Goal: Check status: Check status

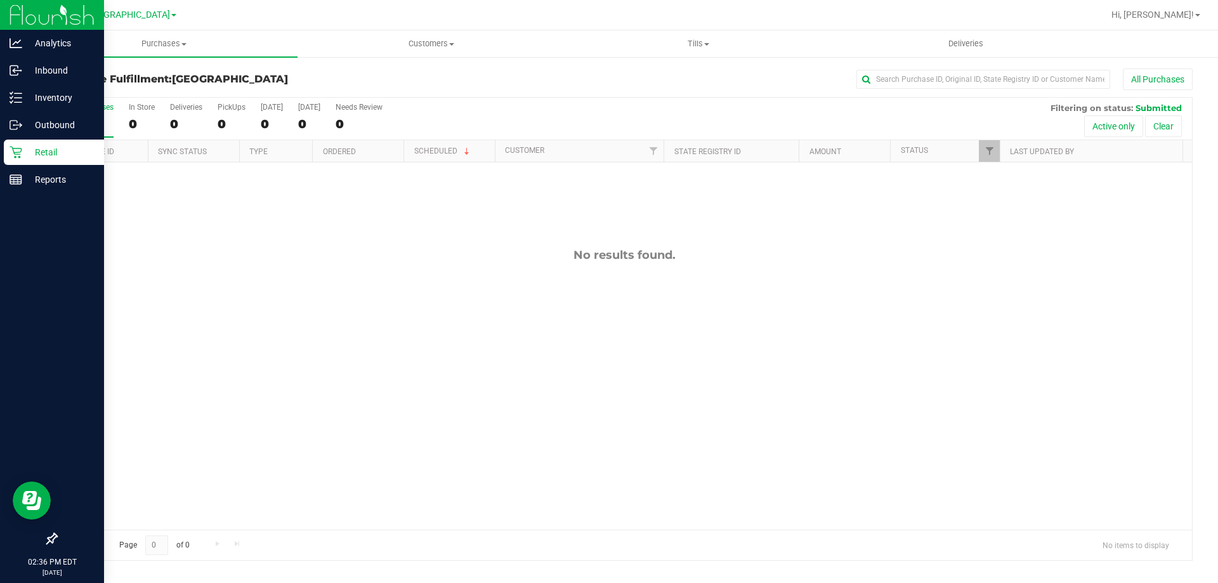
click at [13, 151] on icon at bounding box center [16, 152] width 13 height 13
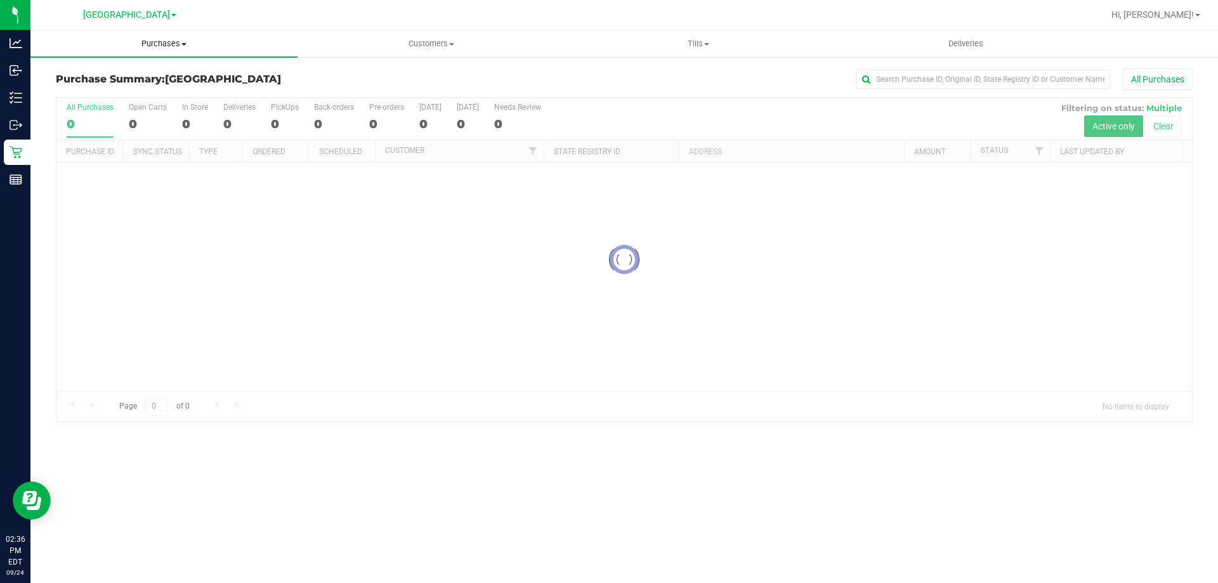
click at [167, 44] on span "Purchases" at bounding box center [163, 43] width 267 height 11
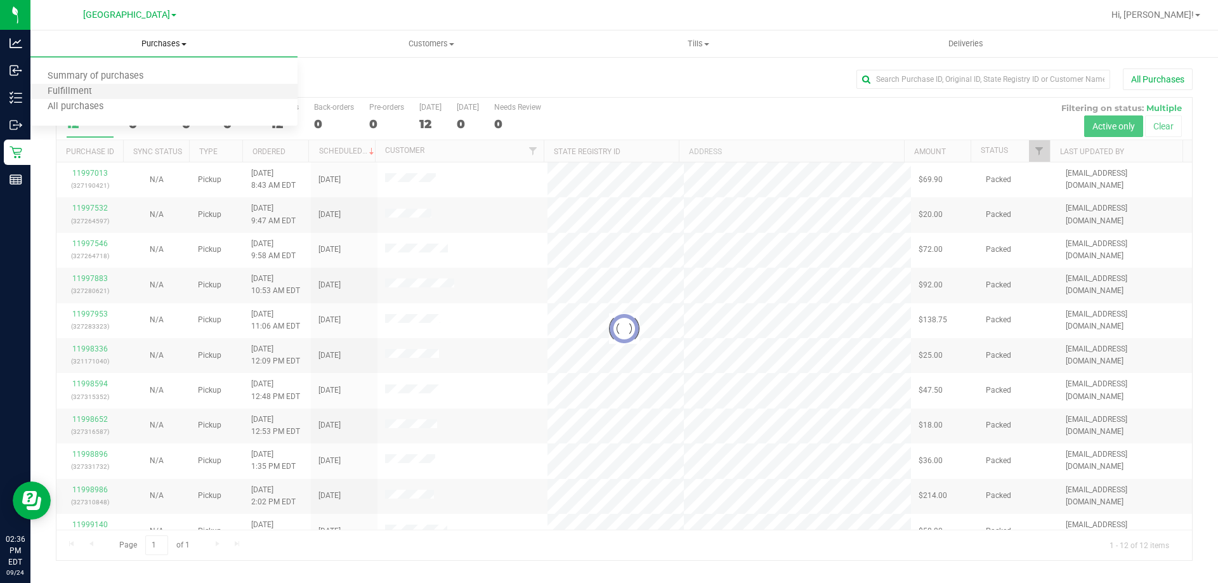
click at [159, 89] on li "Fulfillment" at bounding box center [163, 91] width 267 height 15
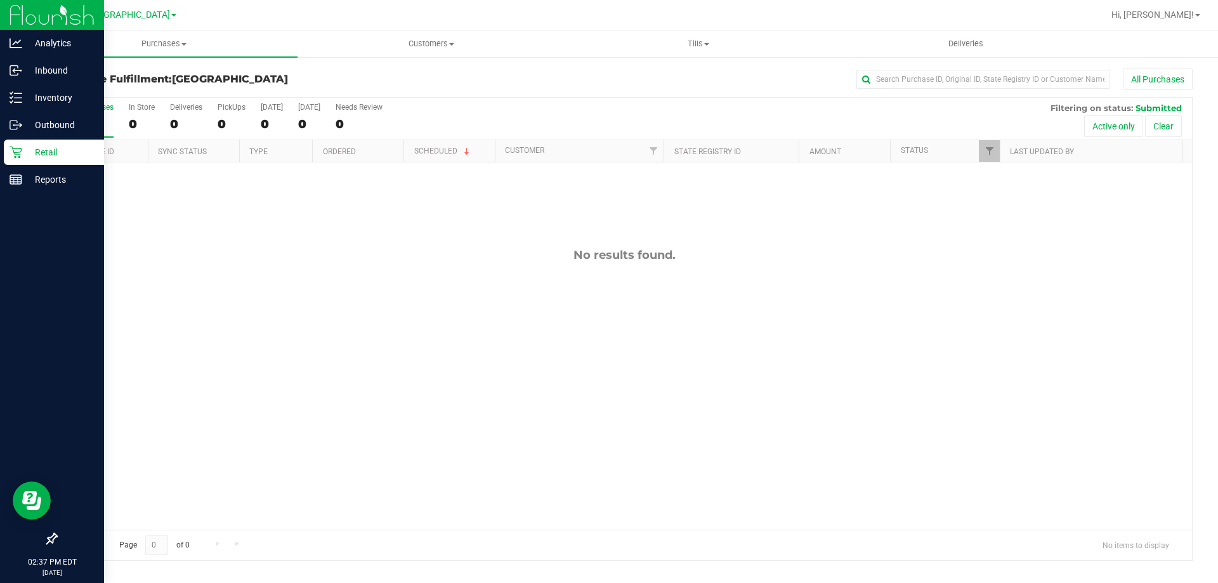
click at [73, 152] on p "Retail" at bounding box center [60, 152] width 76 height 15
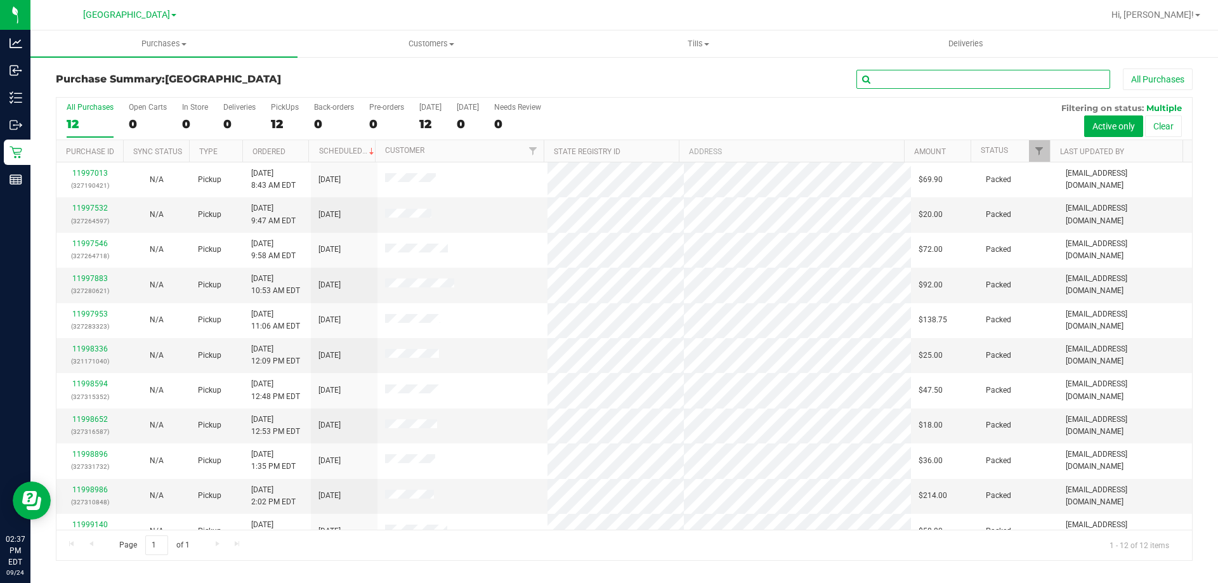
click at [922, 88] on input "text" at bounding box center [984, 79] width 254 height 19
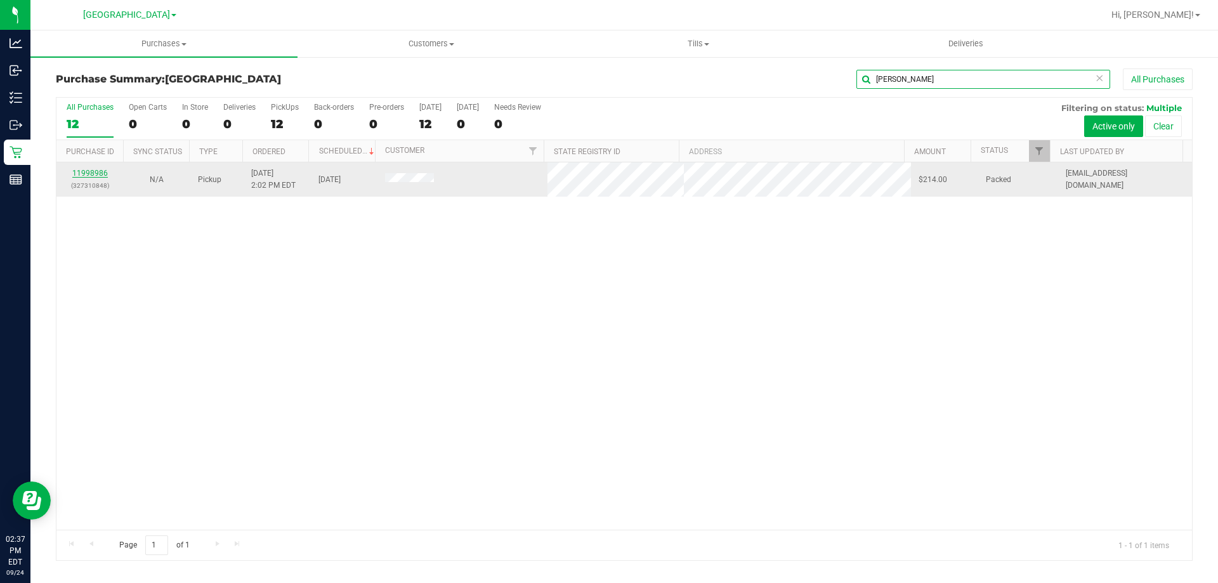
type input "cher"
click at [102, 169] on link "11998986" at bounding box center [90, 173] width 36 height 9
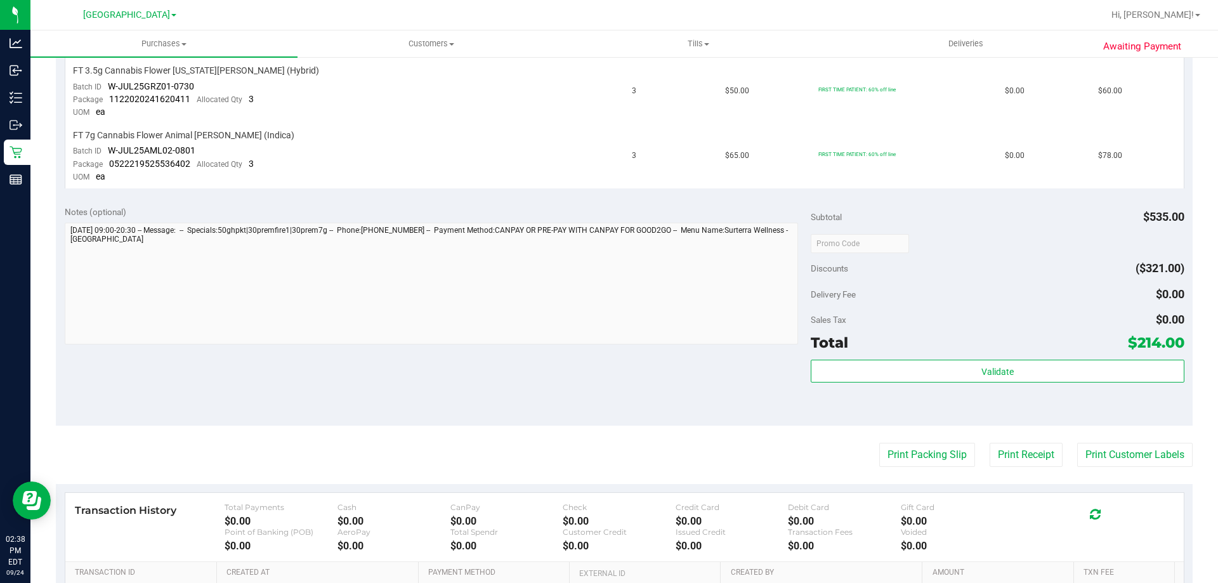
scroll to position [571, 0]
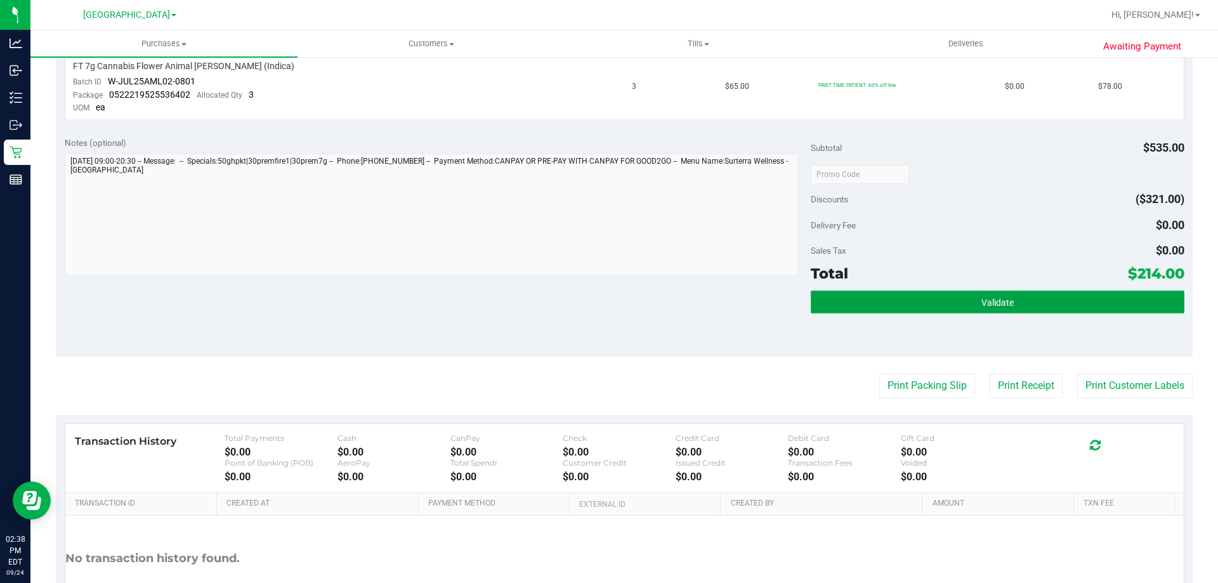
click at [964, 312] on button "Validate" at bounding box center [997, 302] width 373 height 23
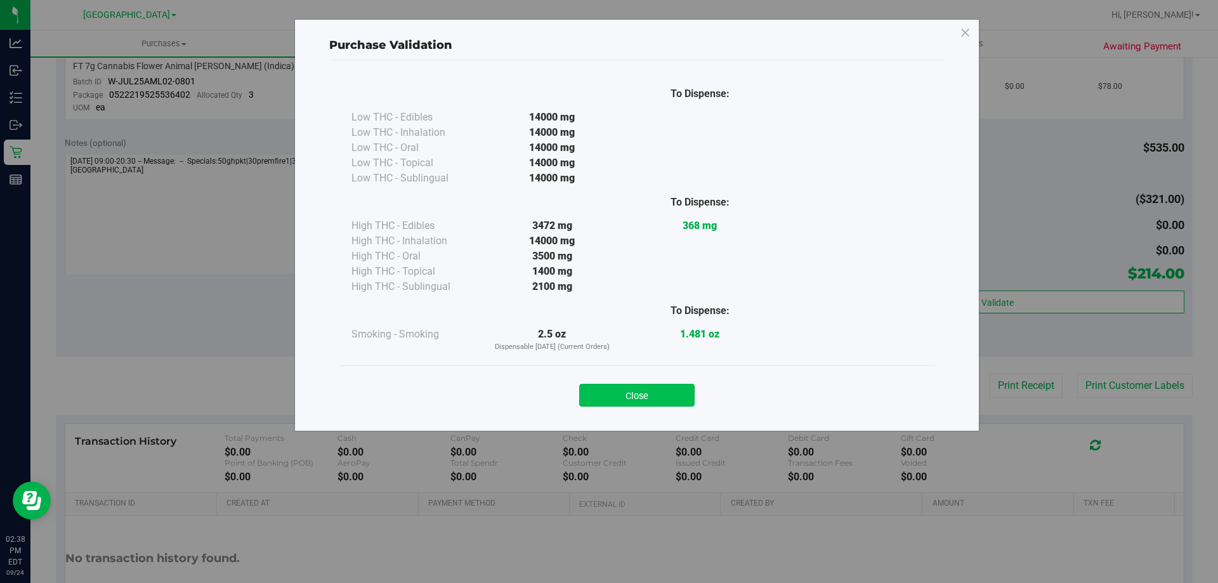
click at [654, 402] on button "Close" at bounding box center [636, 395] width 115 height 23
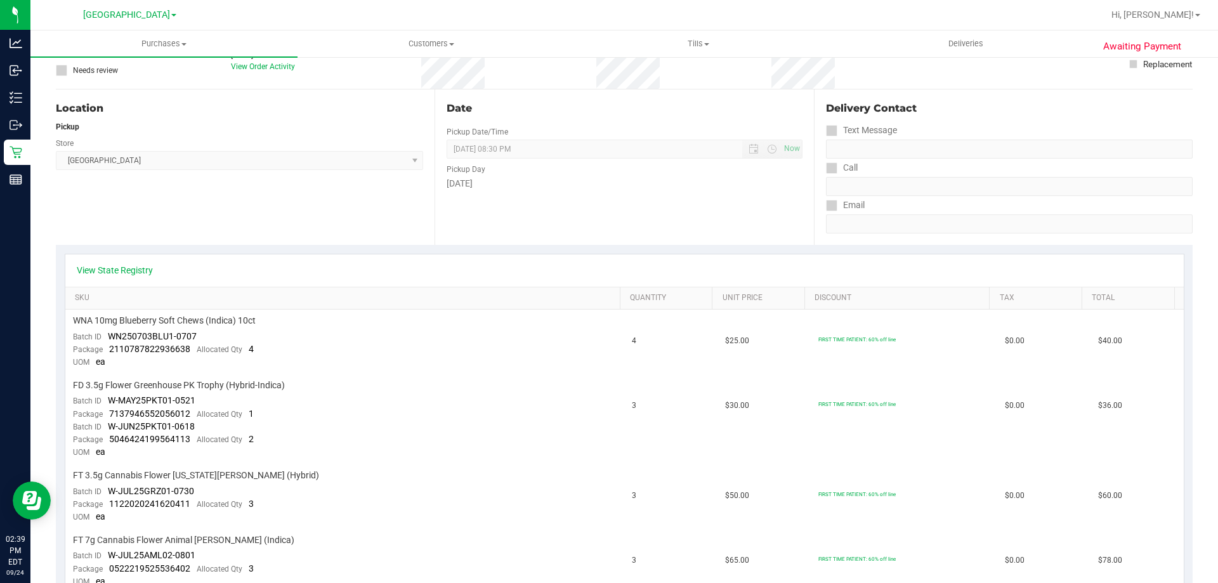
scroll to position [0, 0]
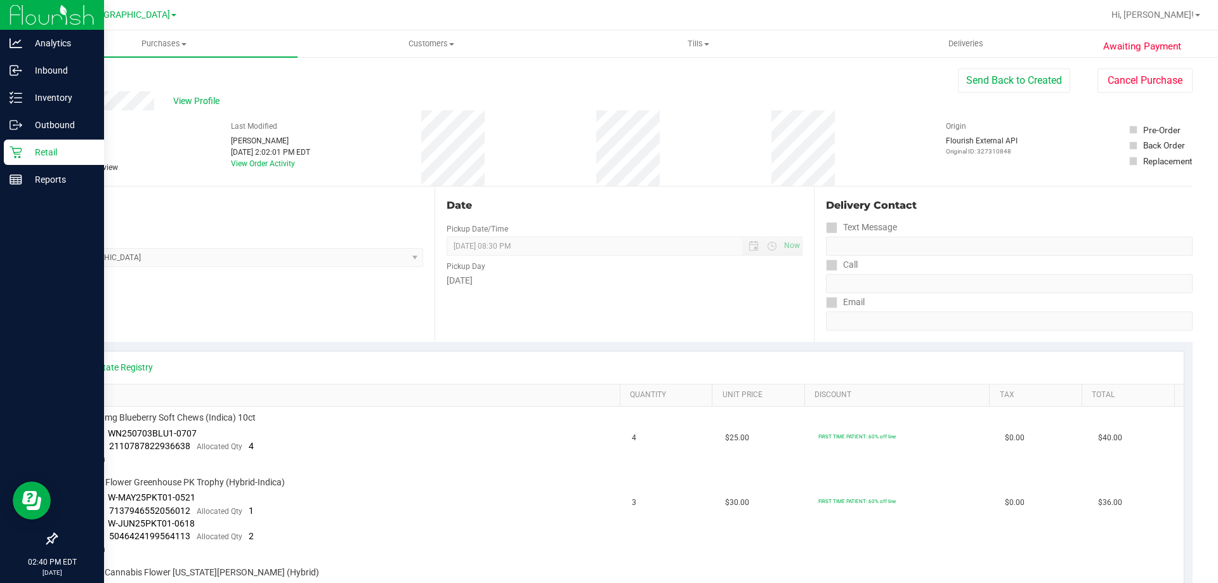
click at [20, 152] on icon at bounding box center [16, 153] width 12 height 12
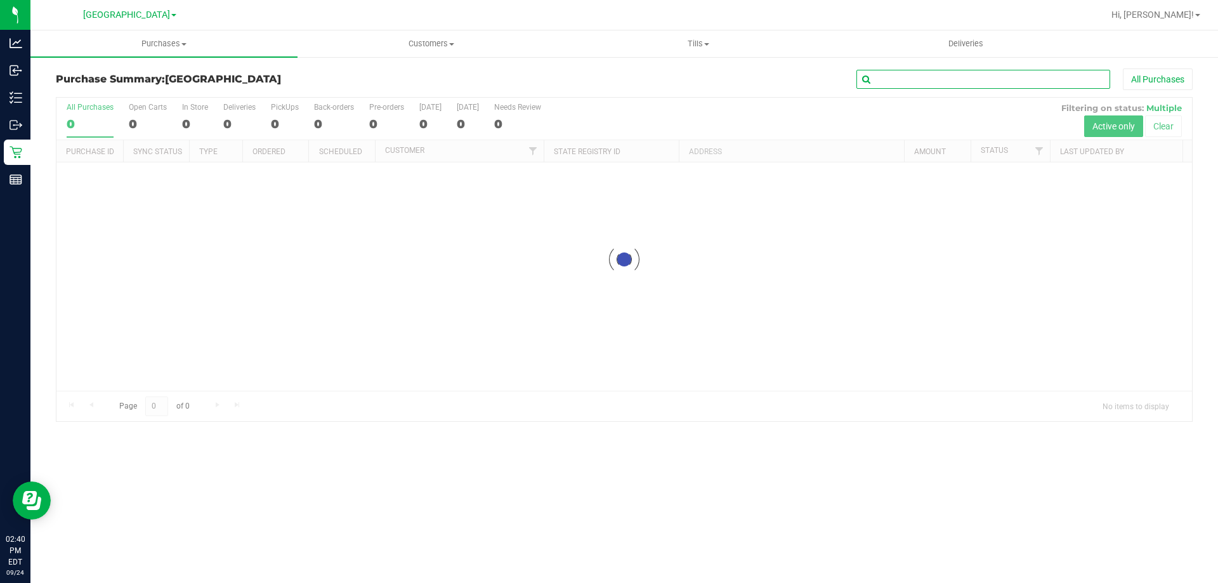
click at [900, 76] on input "text" at bounding box center [984, 79] width 254 height 19
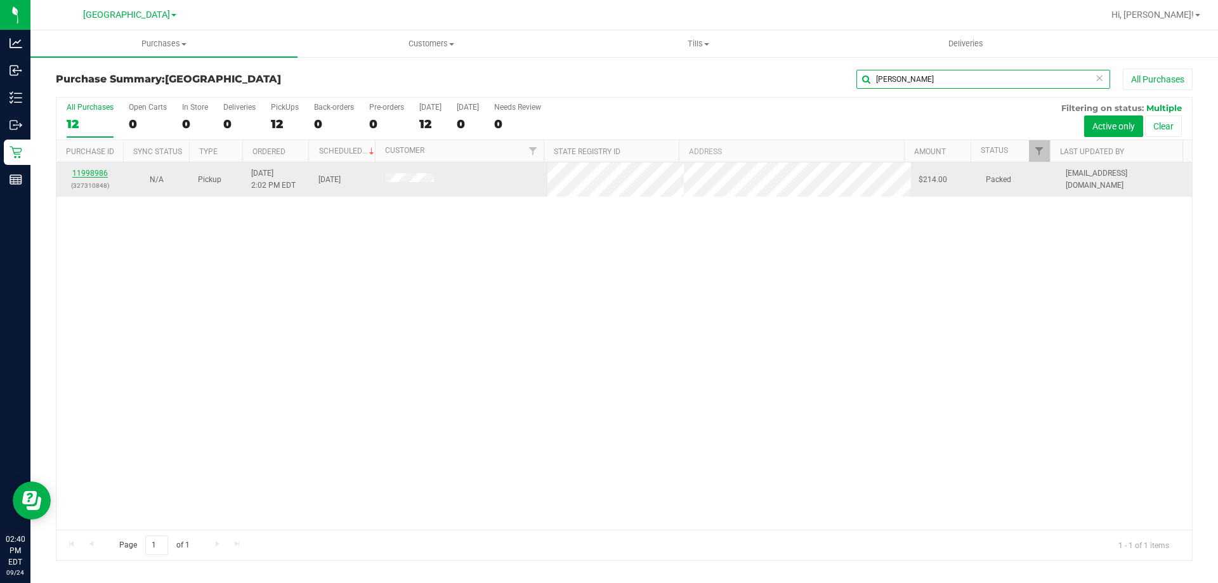
type input "cher"
click at [91, 174] on link "11998986" at bounding box center [90, 173] width 36 height 9
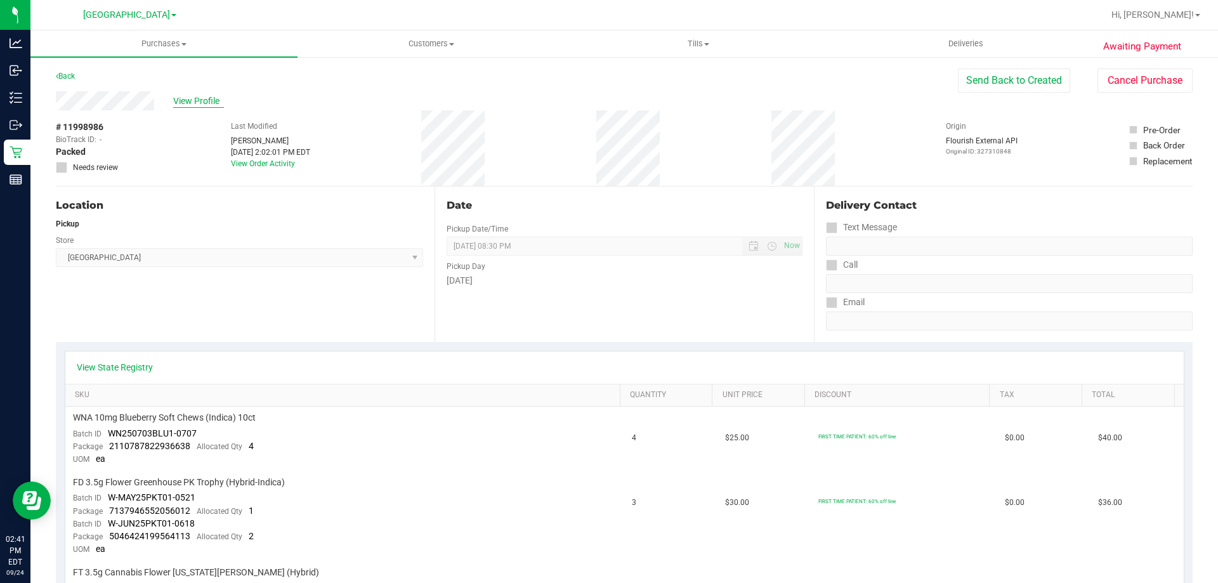
click at [192, 98] on span "View Profile" at bounding box center [198, 101] width 51 height 13
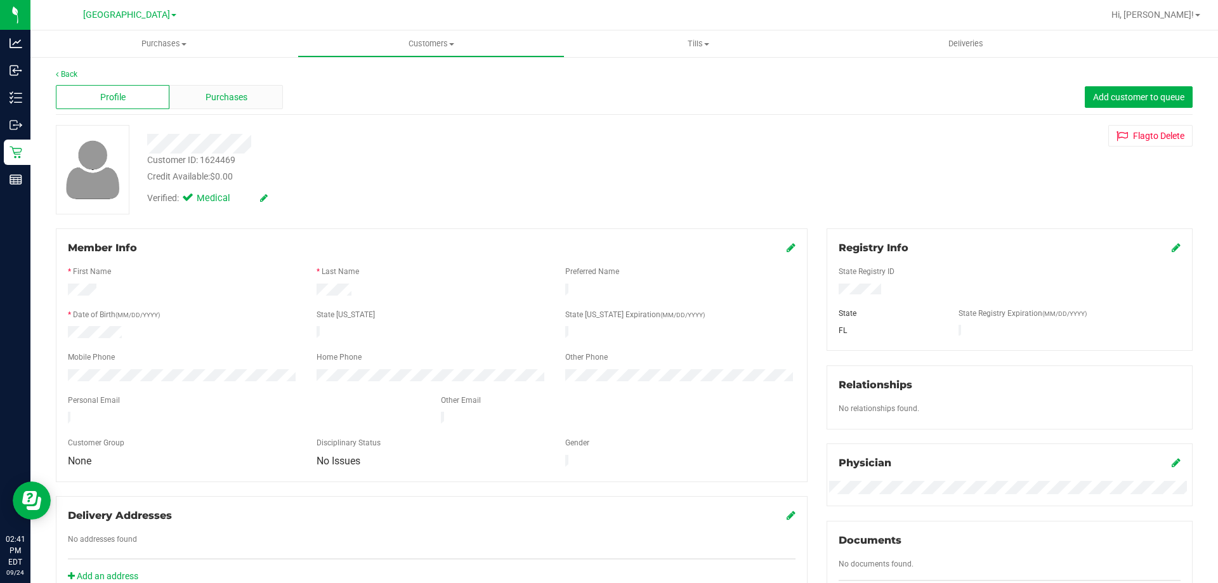
click at [206, 106] on div "Purchases" at bounding box center [226, 97] width 114 height 24
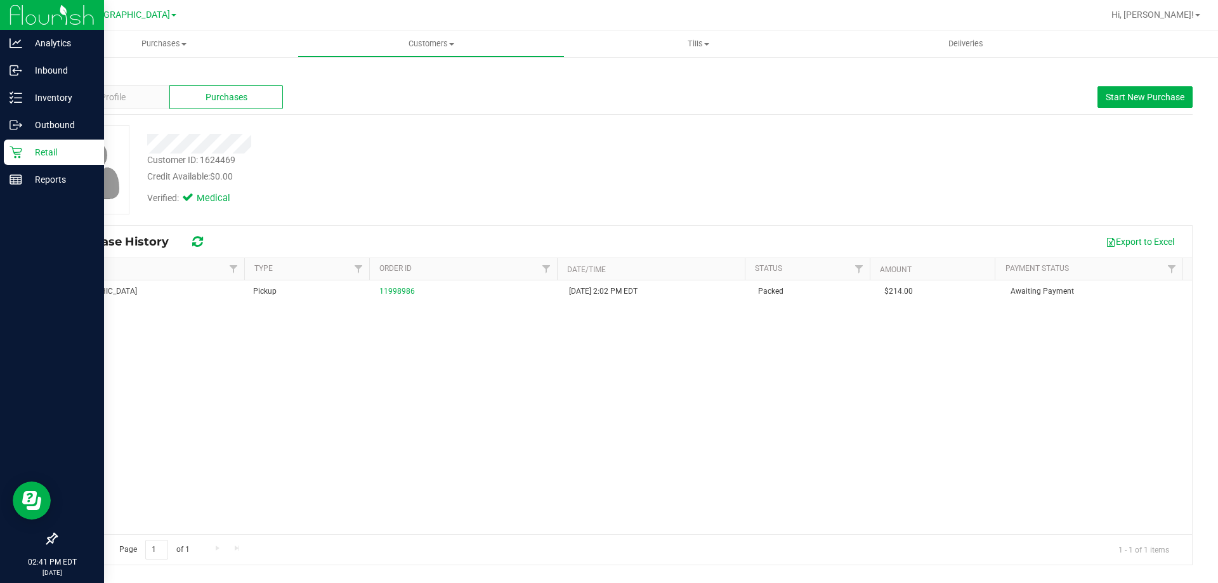
click at [12, 151] on icon at bounding box center [16, 152] width 13 height 13
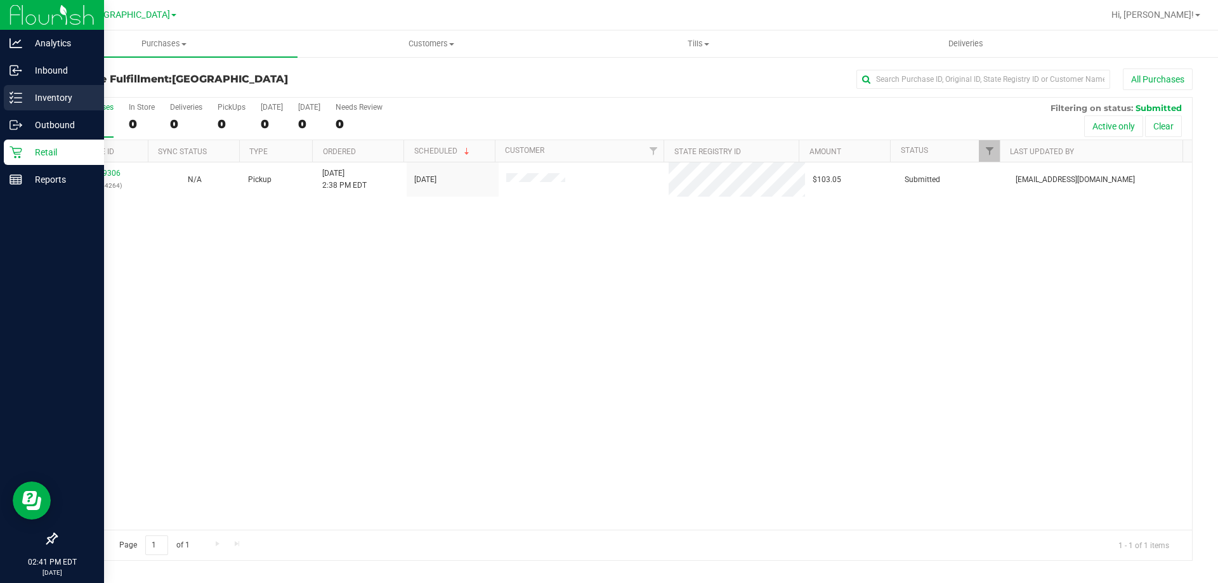
click at [32, 91] on p "Inventory" at bounding box center [60, 97] width 76 height 15
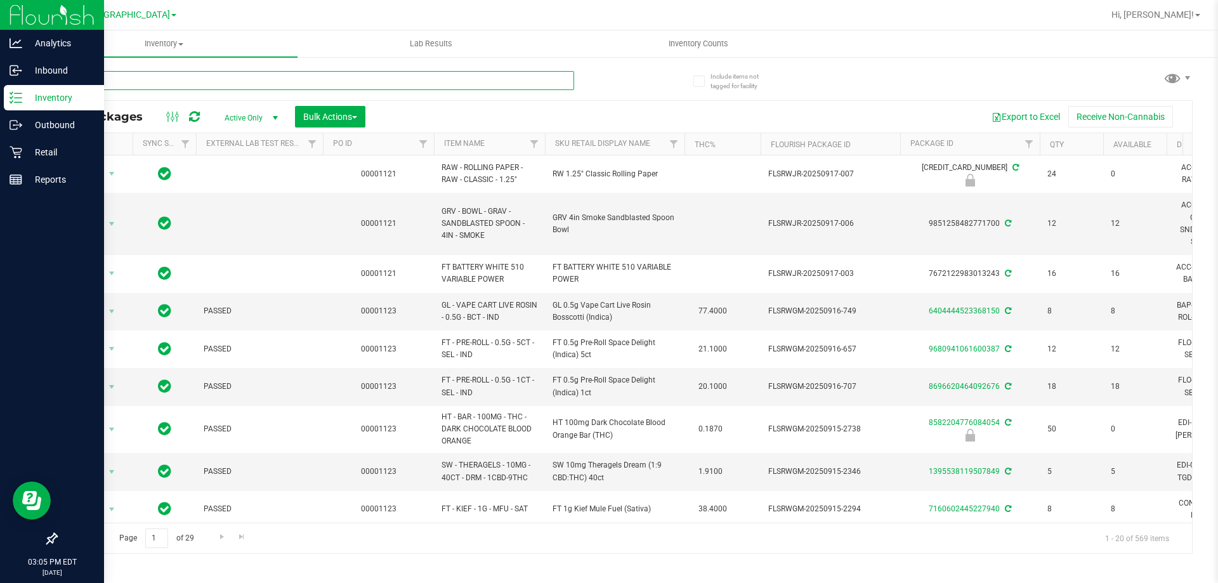
click at [103, 84] on input "text" at bounding box center [315, 80] width 518 height 19
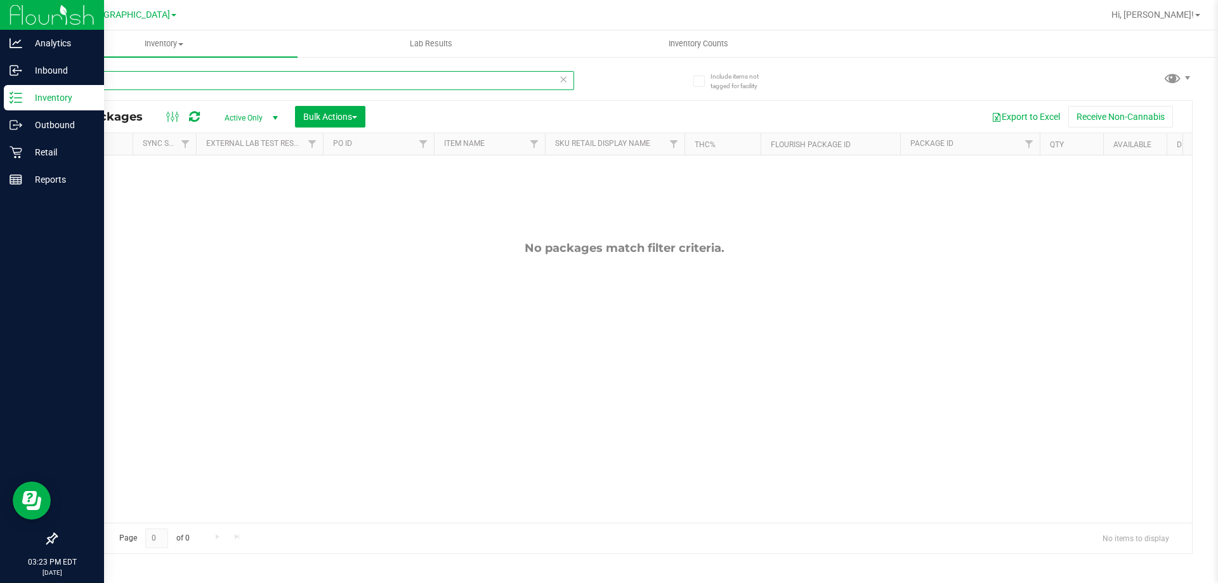
type input "zpo"
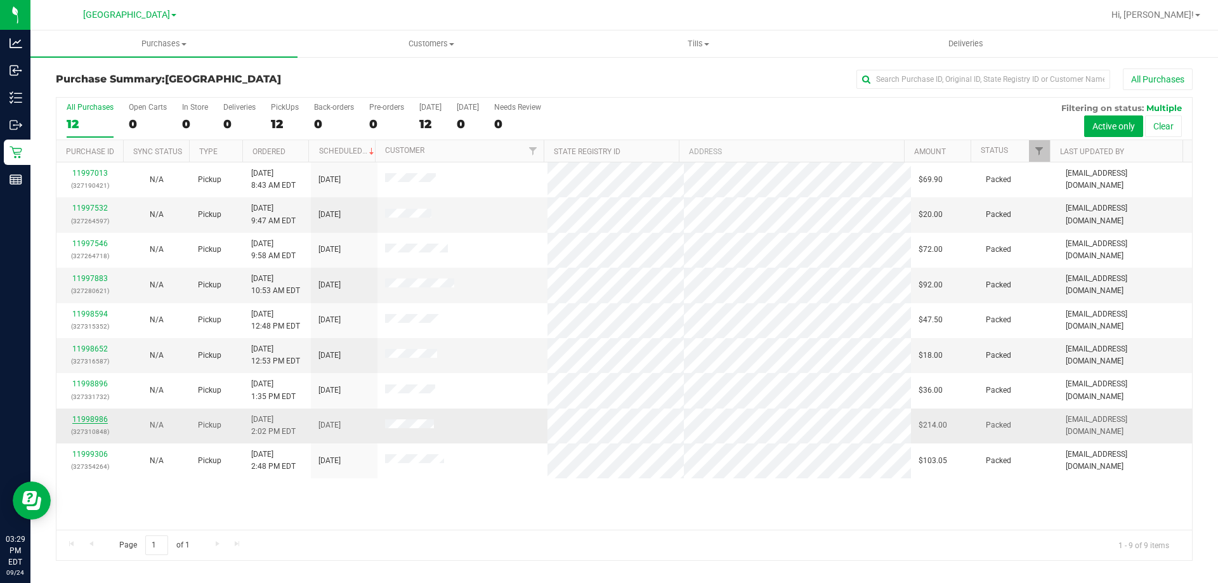
click at [102, 420] on link "11998986" at bounding box center [90, 419] width 36 height 9
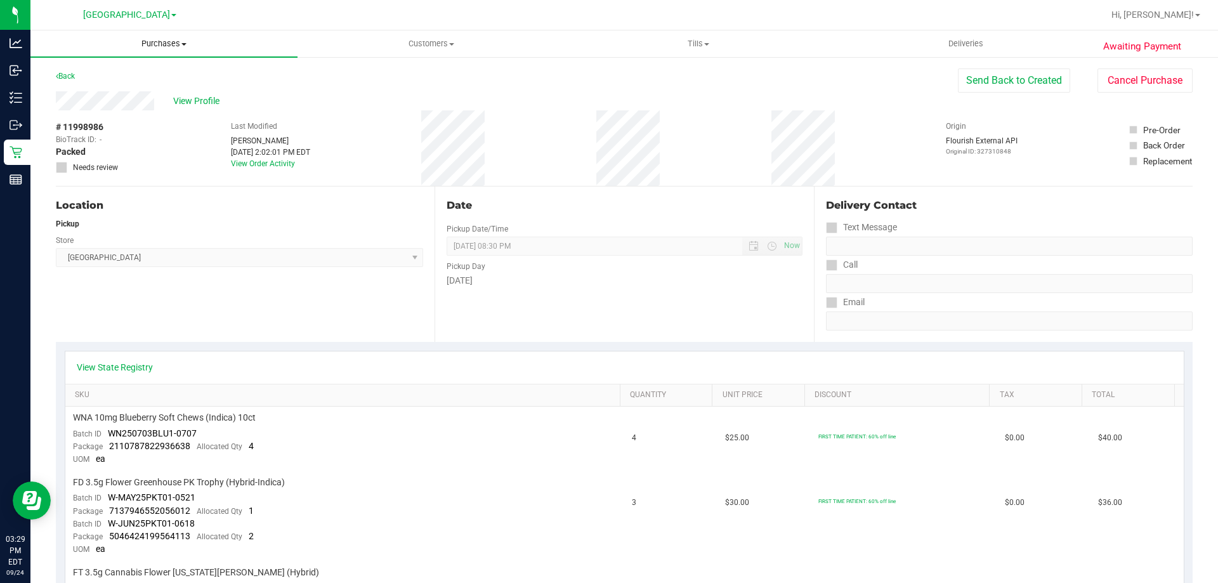
click at [136, 36] on uib-tab-heading "Purchases Summary of purchases Fulfillment All purchases" at bounding box center [163, 43] width 267 height 27
click at [128, 94] on li "Fulfillment" at bounding box center [163, 91] width 267 height 15
